Goal: Task Accomplishment & Management: Use online tool/utility

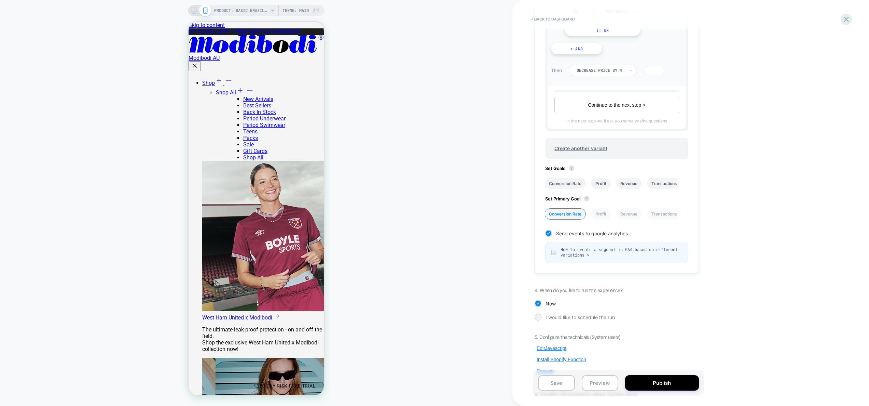
scroll to position [296, 0]
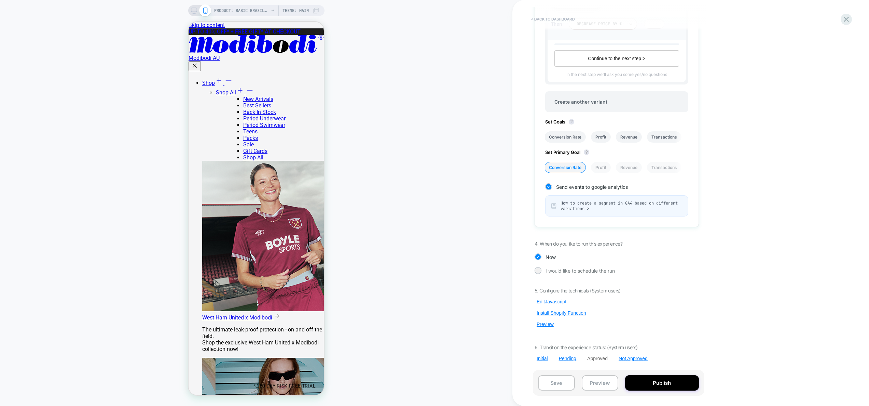
click at [551, 20] on button "< back to dashboard" at bounding box center [553, 19] width 50 height 11
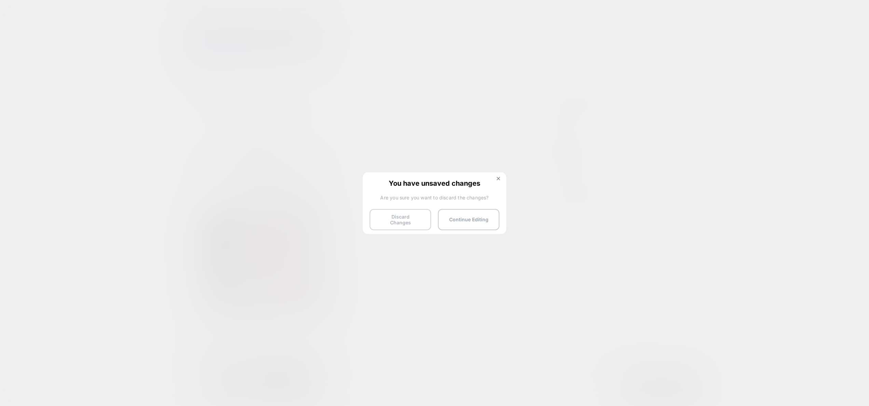
click at [402, 222] on button "Discard Changes" at bounding box center [401, 219] width 62 height 21
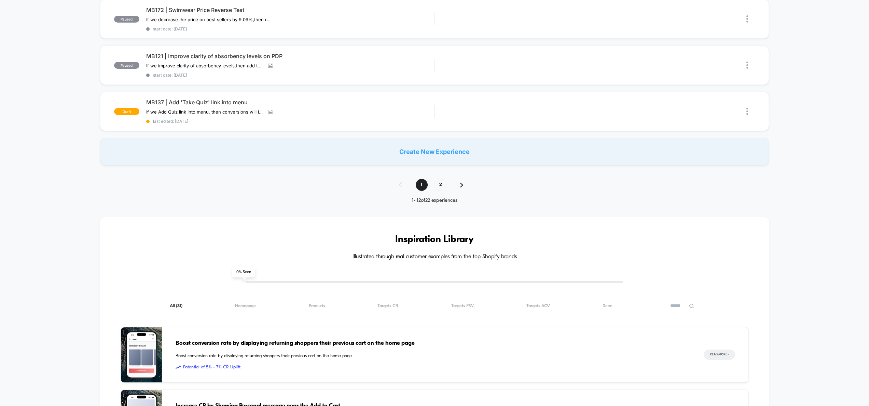
scroll to position [490, 0]
click at [440, 188] on span "2" at bounding box center [441, 184] width 12 height 12
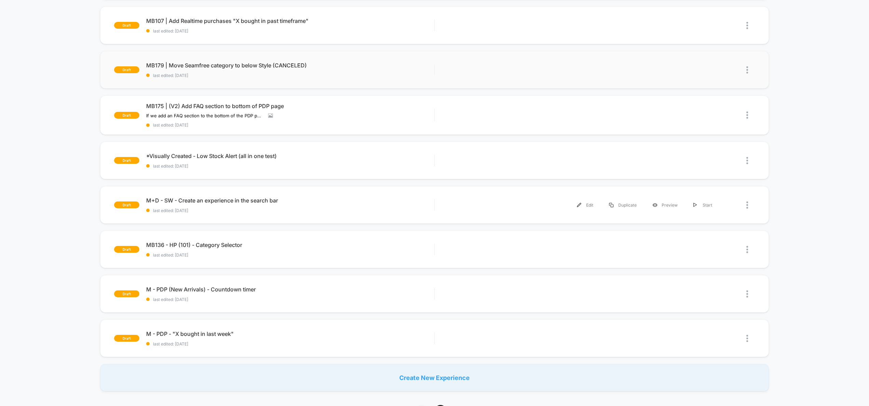
scroll to position [190, 0]
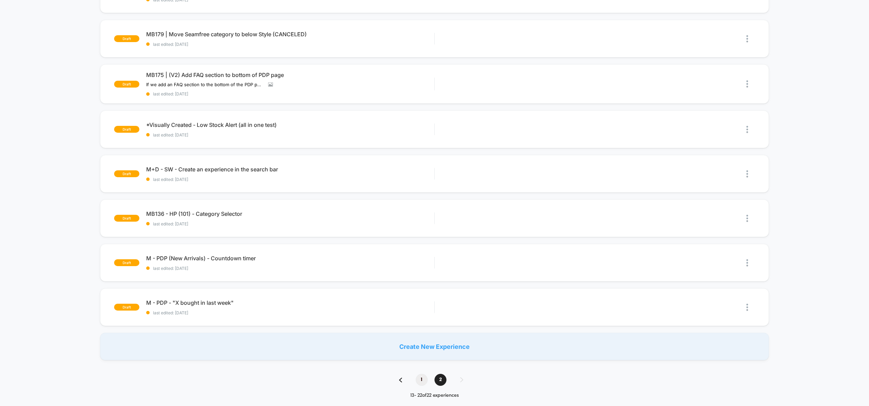
click at [424, 378] on span "1" at bounding box center [422, 380] width 12 height 12
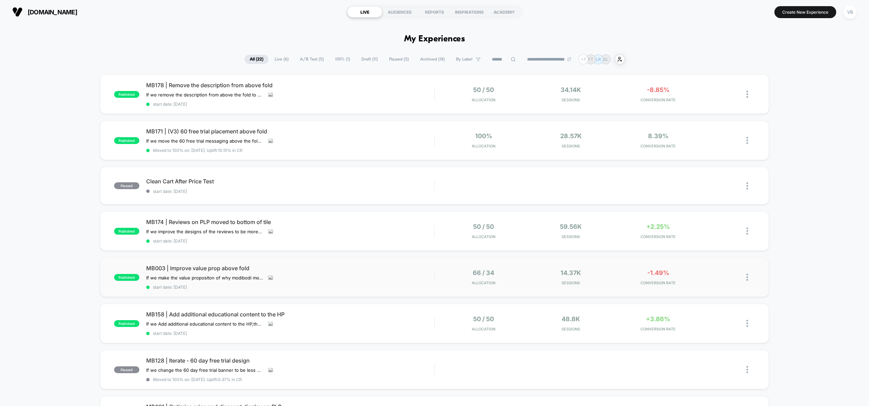
scroll to position [1, 0]
click at [392, 58] on span "Paused ( 5 )" at bounding box center [399, 57] width 30 height 9
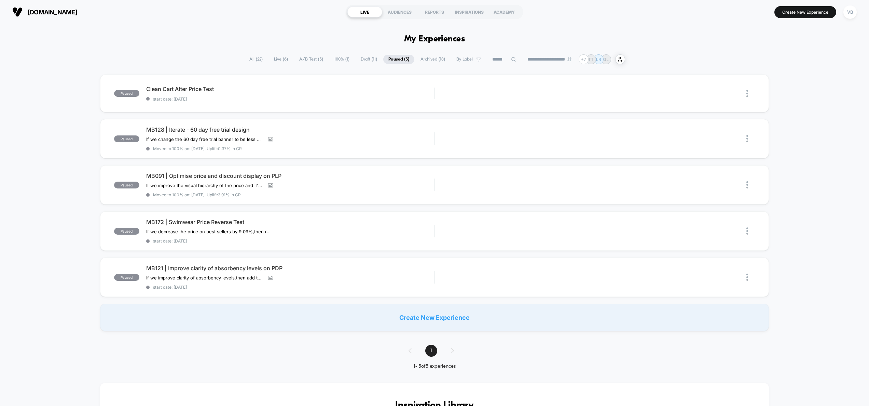
click at [372, 58] on span "Draft ( 11 )" at bounding box center [369, 59] width 27 height 9
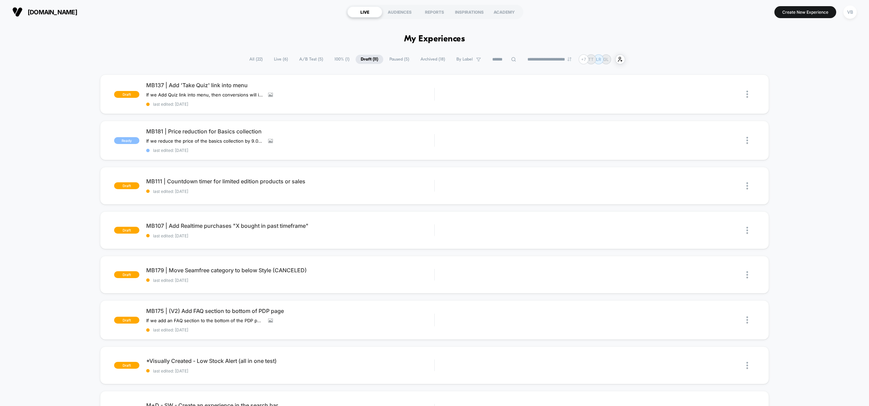
click at [260, 62] on span "All ( 22 )" at bounding box center [256, 59] width 24 height 9
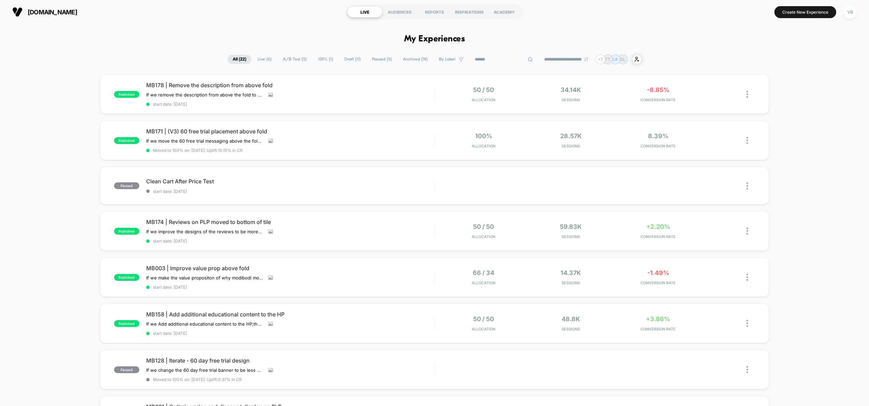
click at [488, 58] on input at bounding box center [504, 59] width 68 height 8
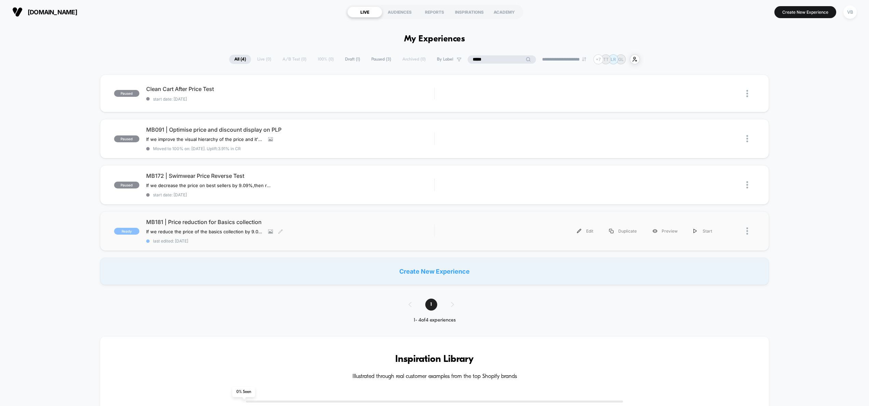
type input "*****"
click at [368, 229] on div "MB181 | Price reduction for Basics collection If we reduce the price of the bas…" at bounding box center [290, 230] width 288 height 25
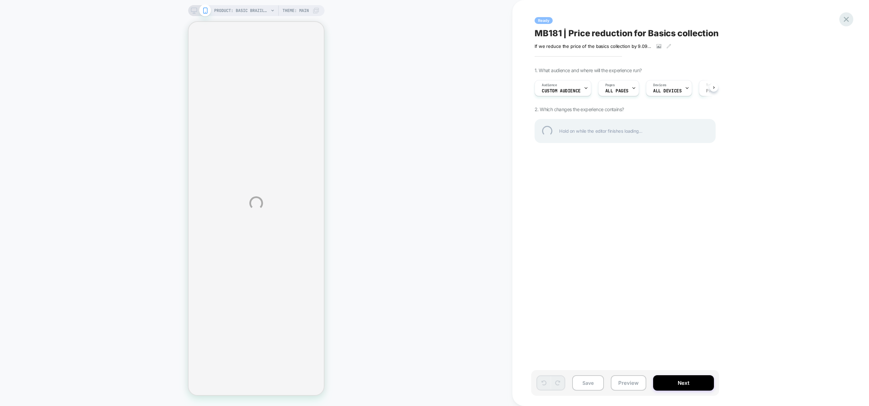
click at [844, 17] on div at bounding box center [847, 19] width 14 height 14
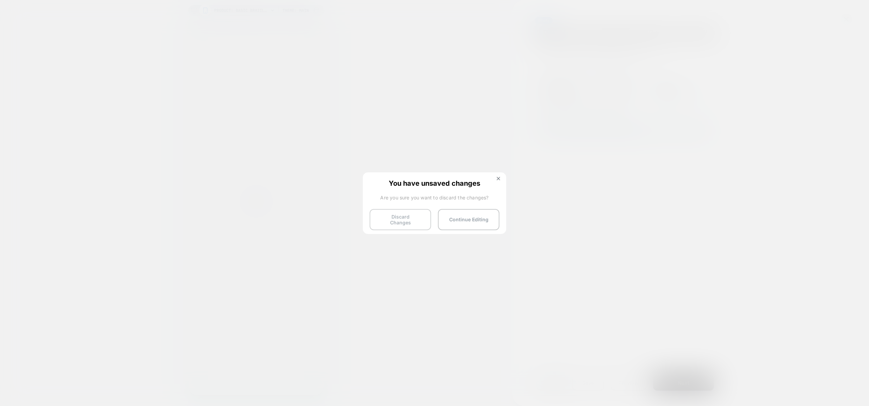
click at [406, 217] on button "Discard Changes" at bounding box center [401, 219] width 62 height 21
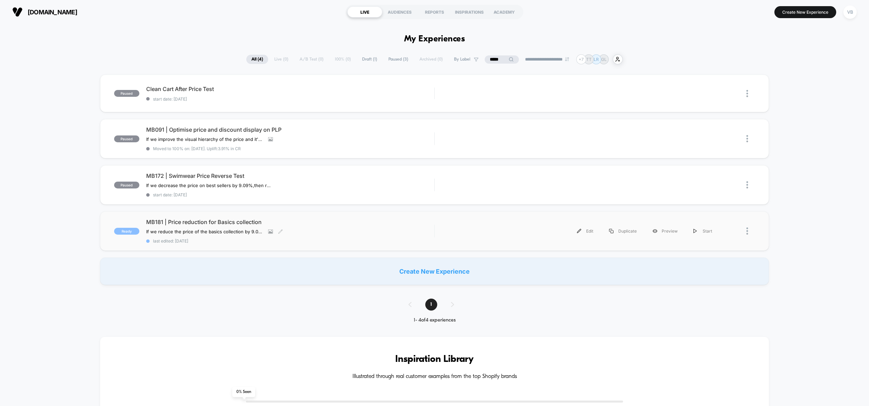
click at [240, 222] on span "MB181 | Price reduction for Basics collection" at bounding box center [290, 221] width 288 height 7
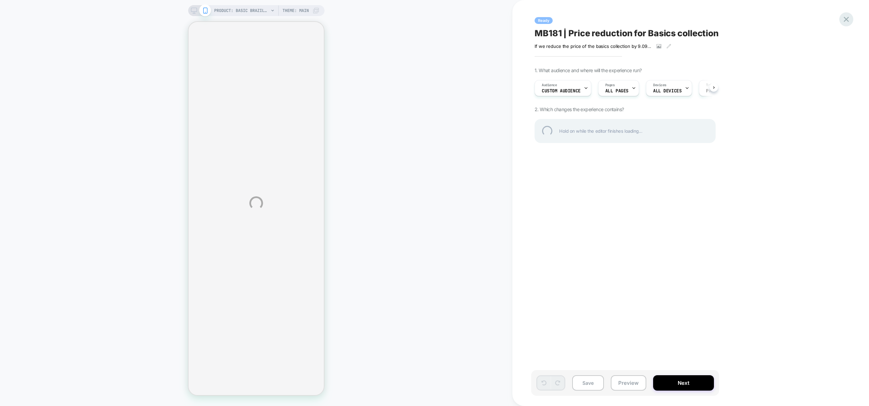
click at [843, 17] on div at bounding box center [847, 19] width 14 height 14
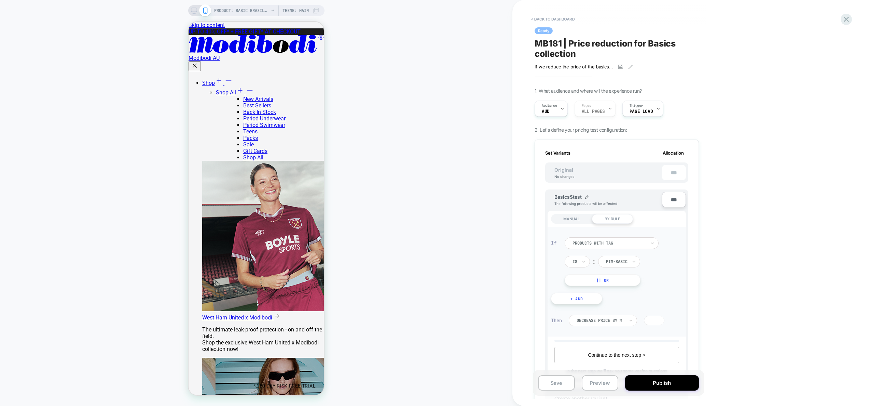
scroll to position [0, 1]
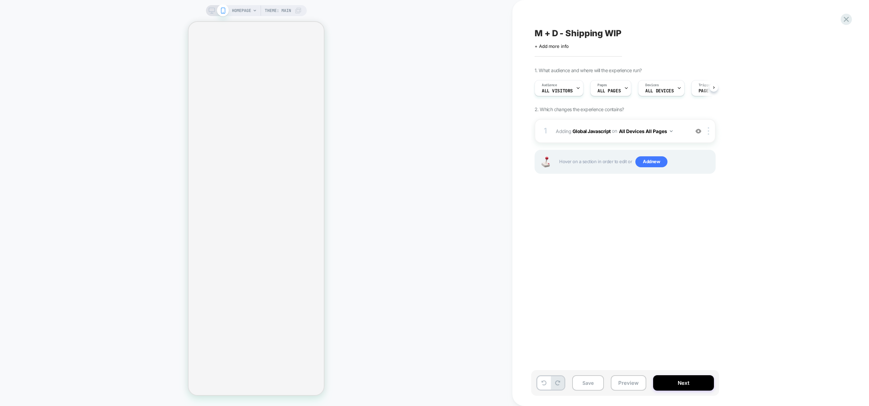
scroll to position [0, 1]
select select "**"
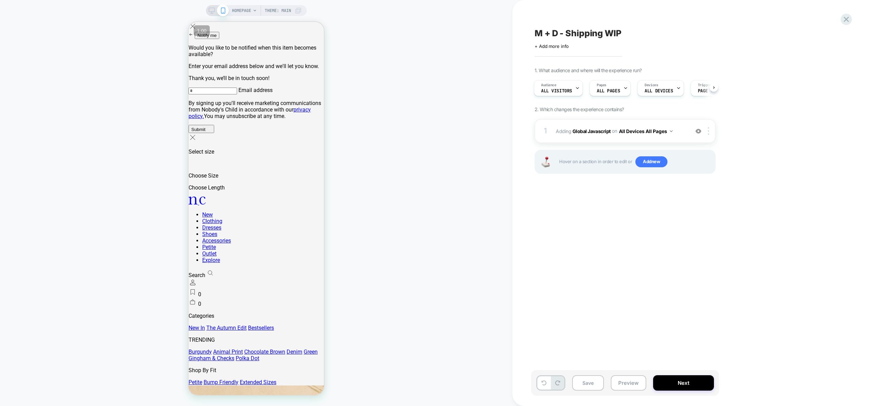
scroll to position [0, 0]
click at [685, 140] on div "1 Adding Global Javascript on All Devices All Pages Add Before Add After Target…" at bounding box center [625, 131] width 181 height 24
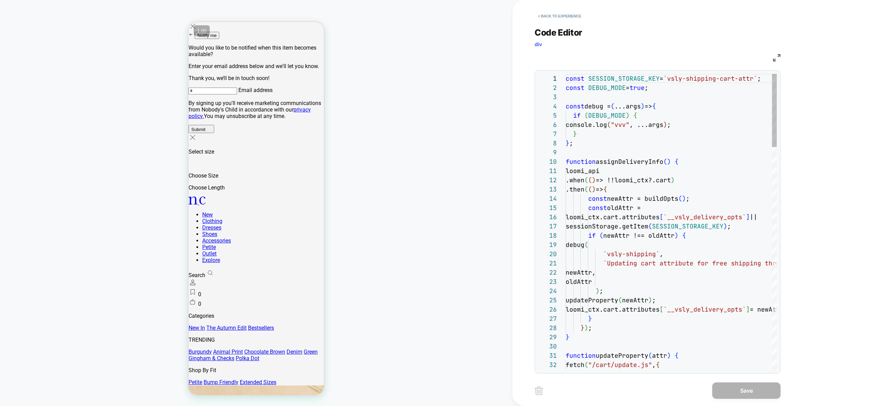
scroll to position [92, 0]
